Goal: Transaction & Acquisition: Purchase product/service

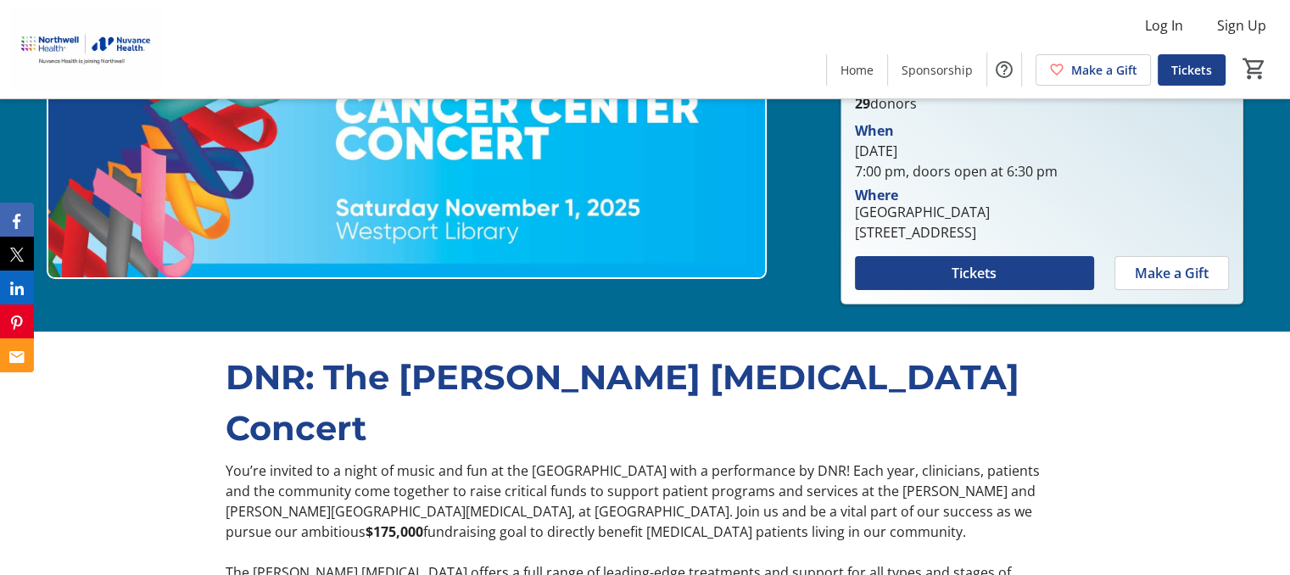
scroll to position [254, 0]
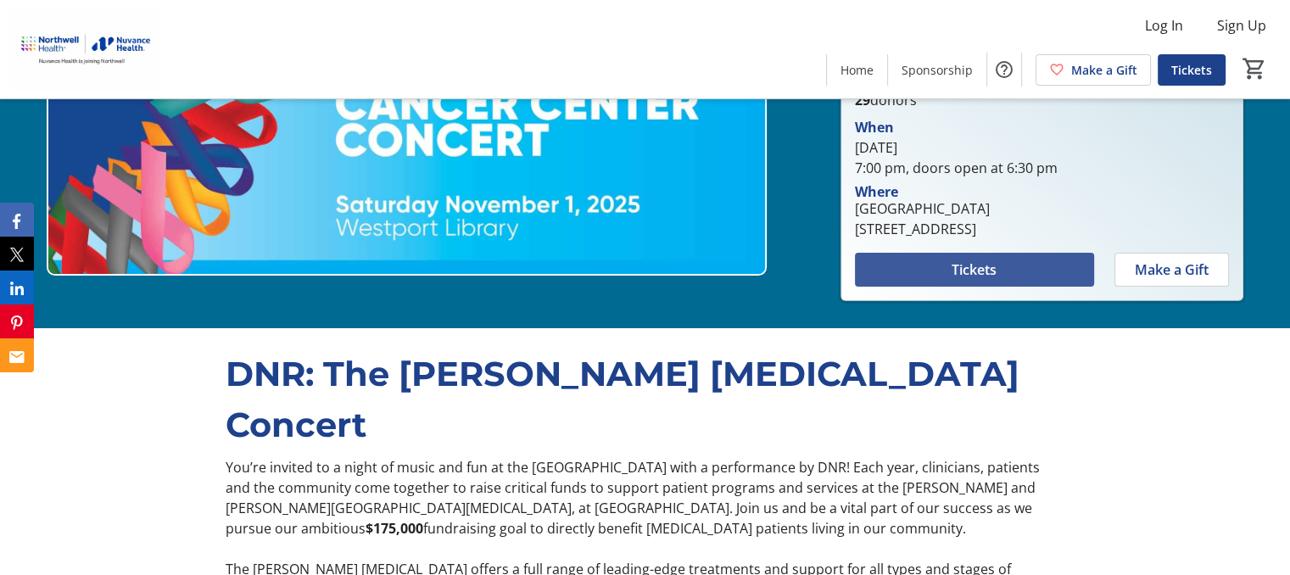
click at [1008, 261] on span at bounding box center [974, 269] width 239 height 41
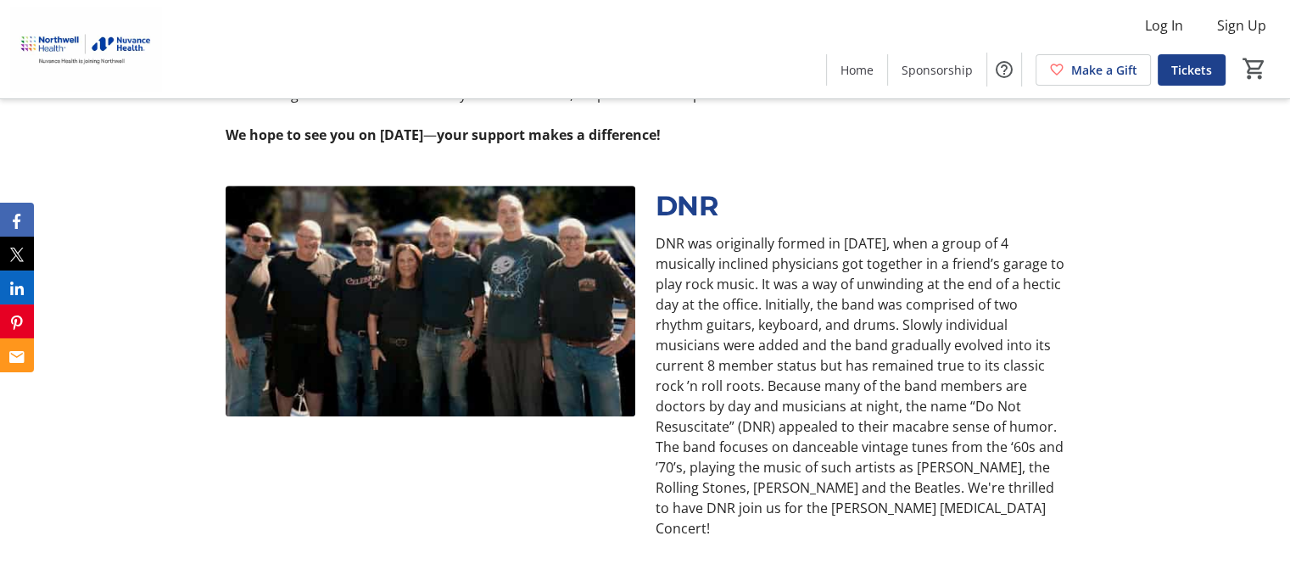
scroll to position [1018, 0]
